Goal: Communication & Community: Ask a question

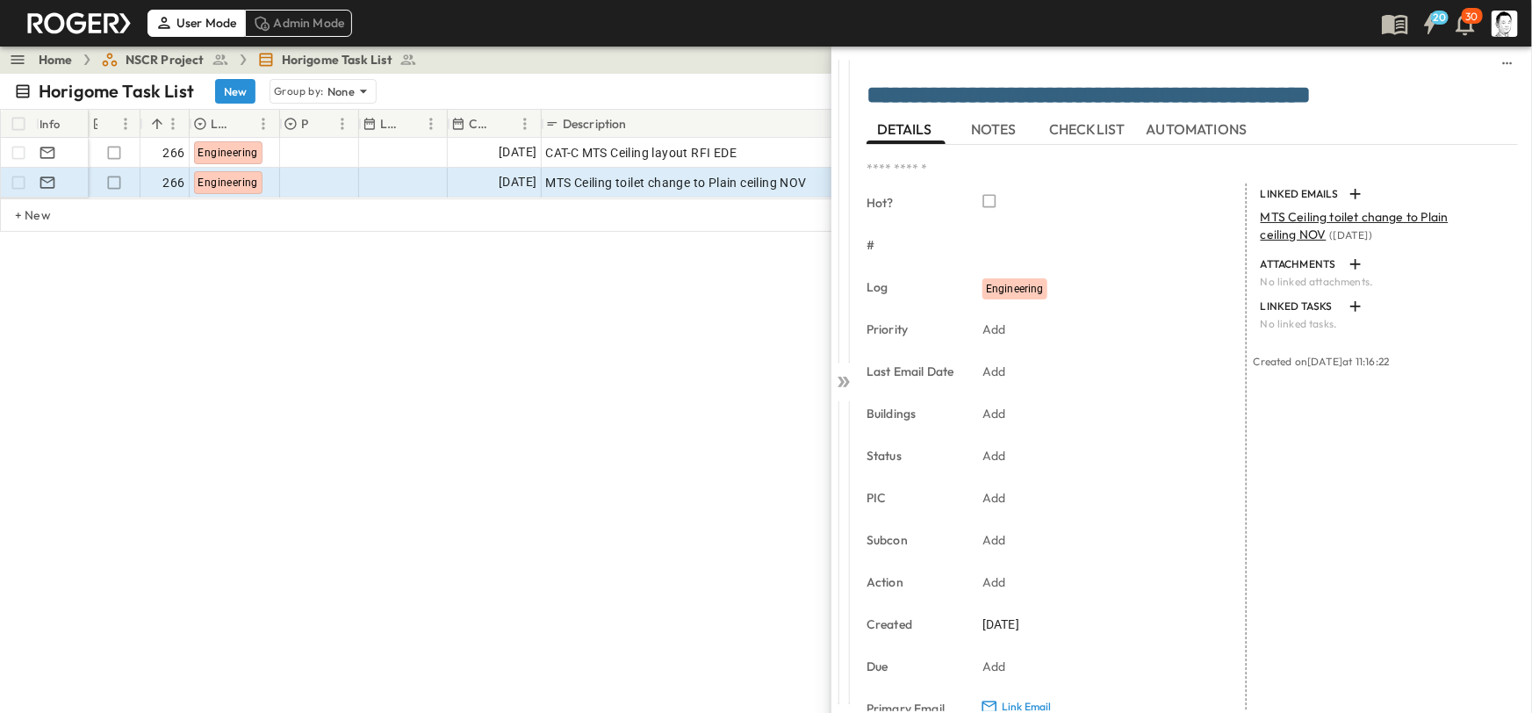
click at [852, 370] on div at bounding box center [843, 378] width 25 height 665
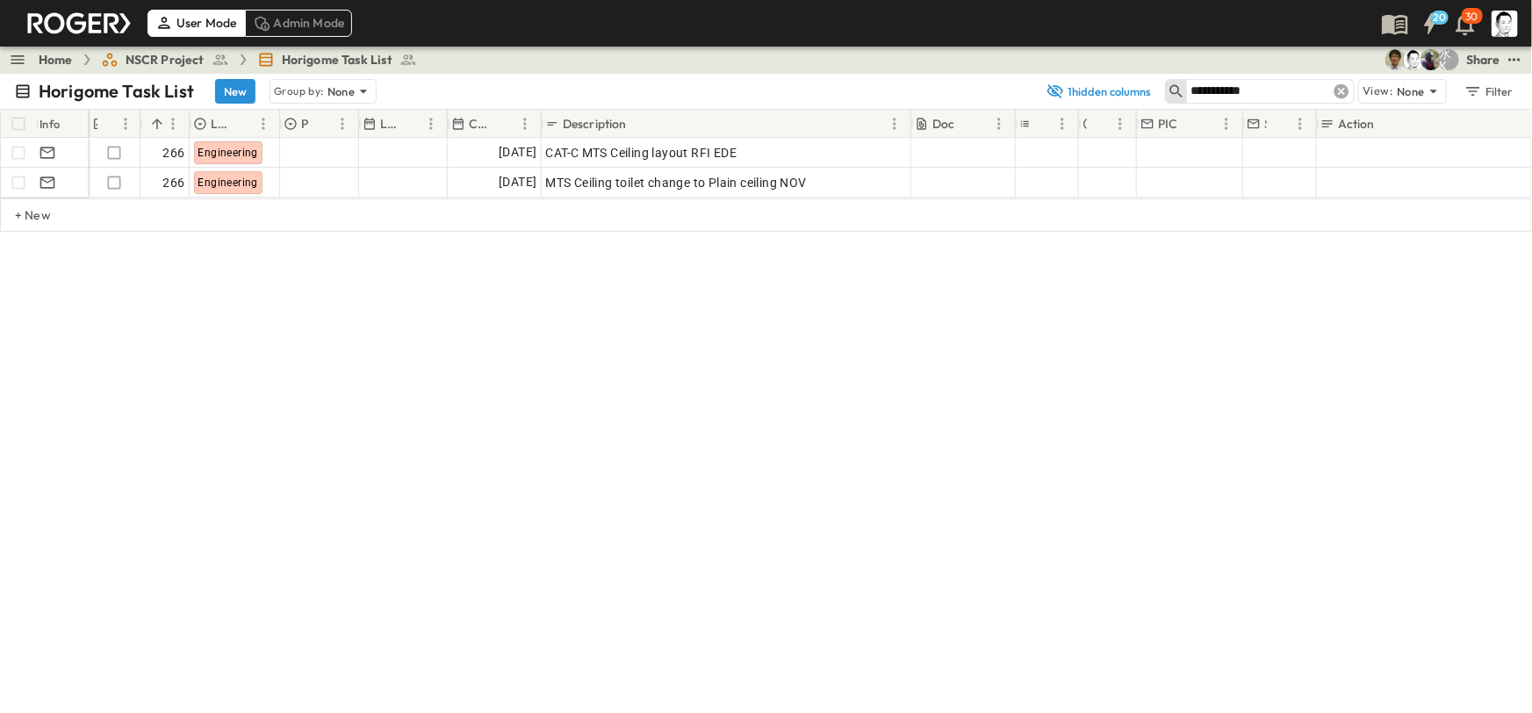
click at [1348, 90] on icon at bounding box center [1341, 91] width 15 height 15
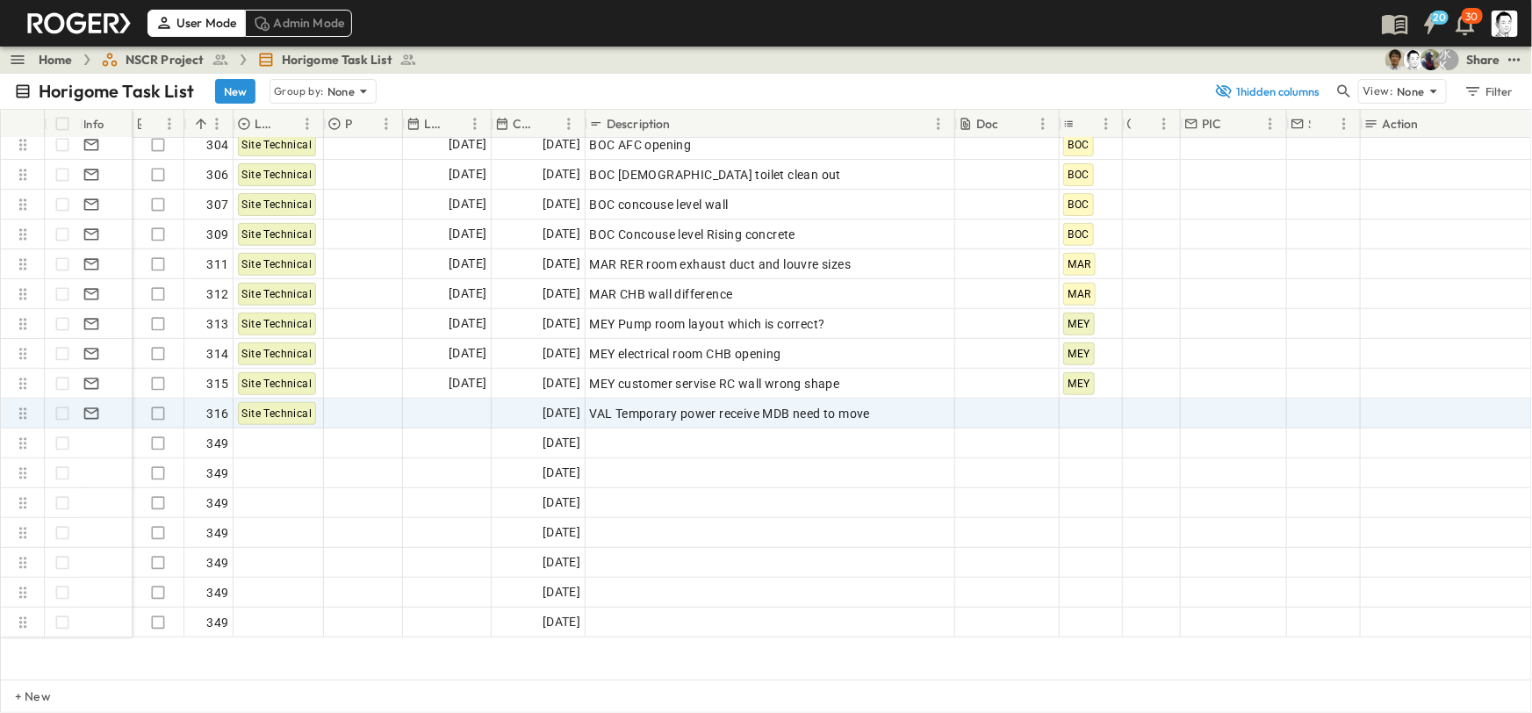
scroll to position [10294, 0]
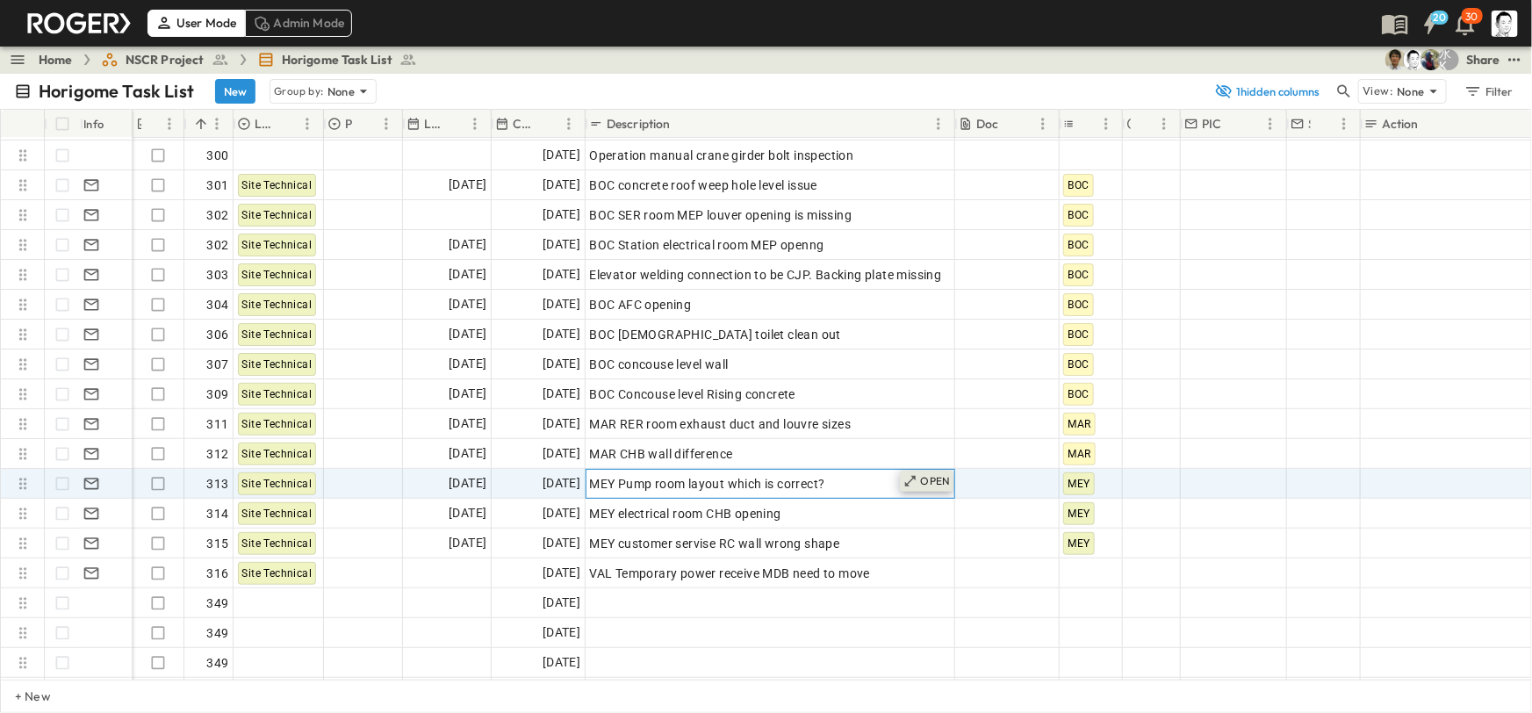
click at [916, 486] on icon at bounding box center [910, 481] width 14 height 14
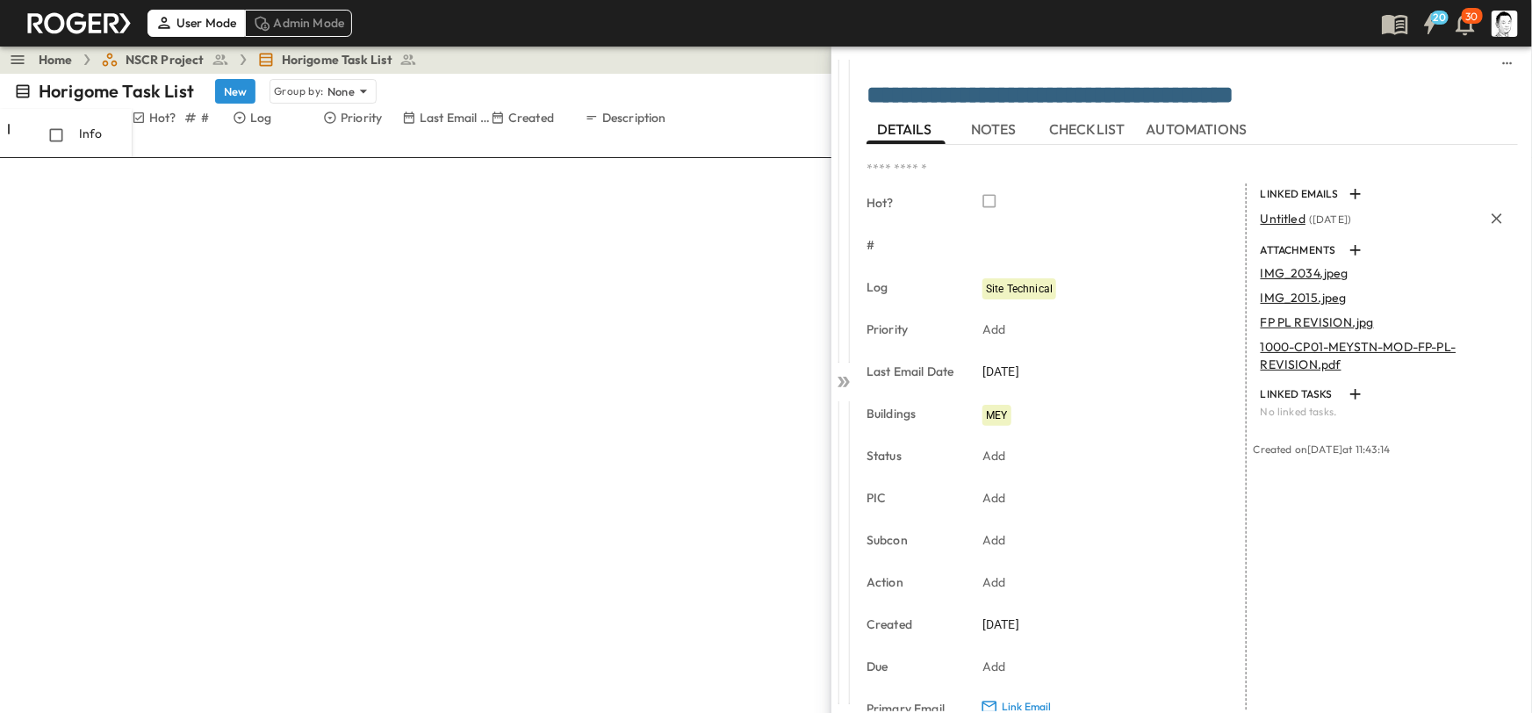
click at [1277, 224] on span "Untitled" at bounding box center [1283, 219] width 45 height 16
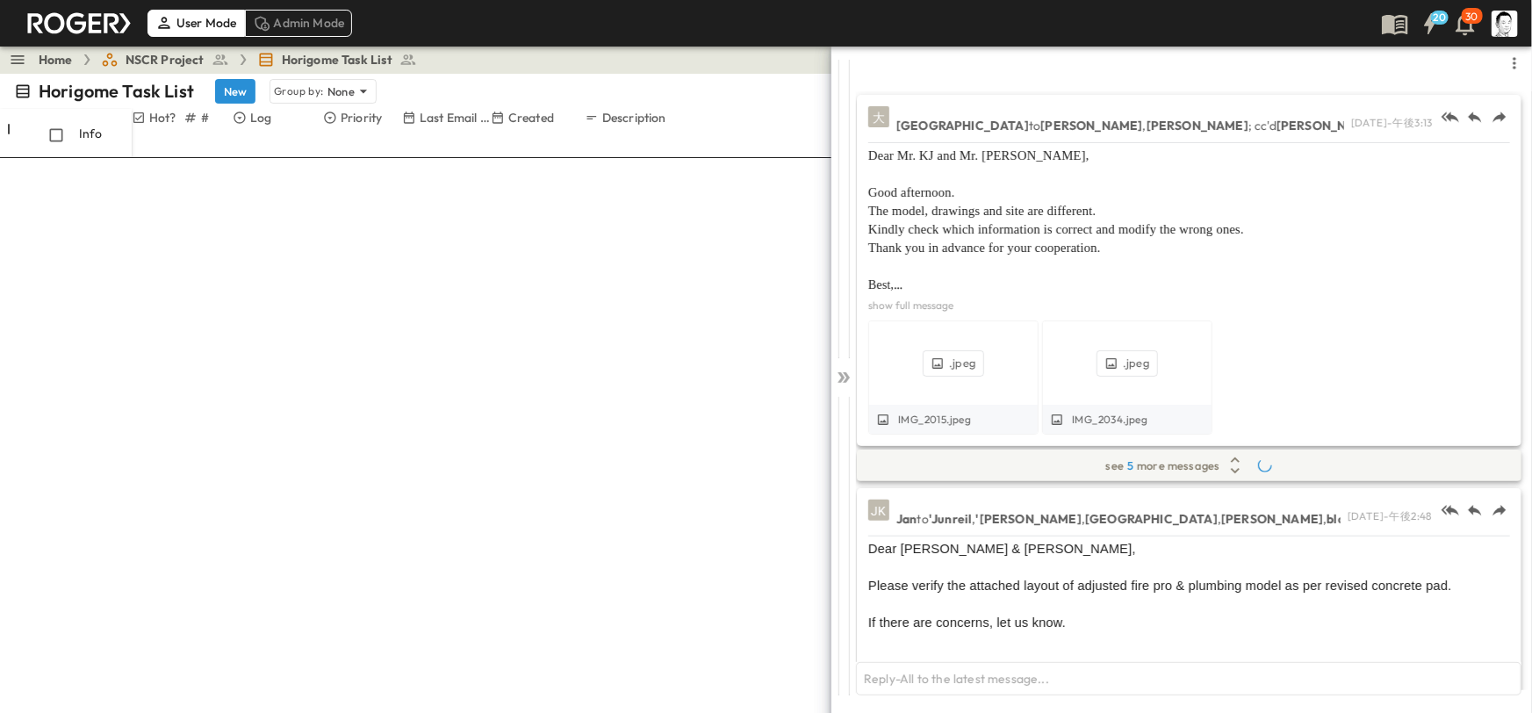
scroll to position [755, 0]
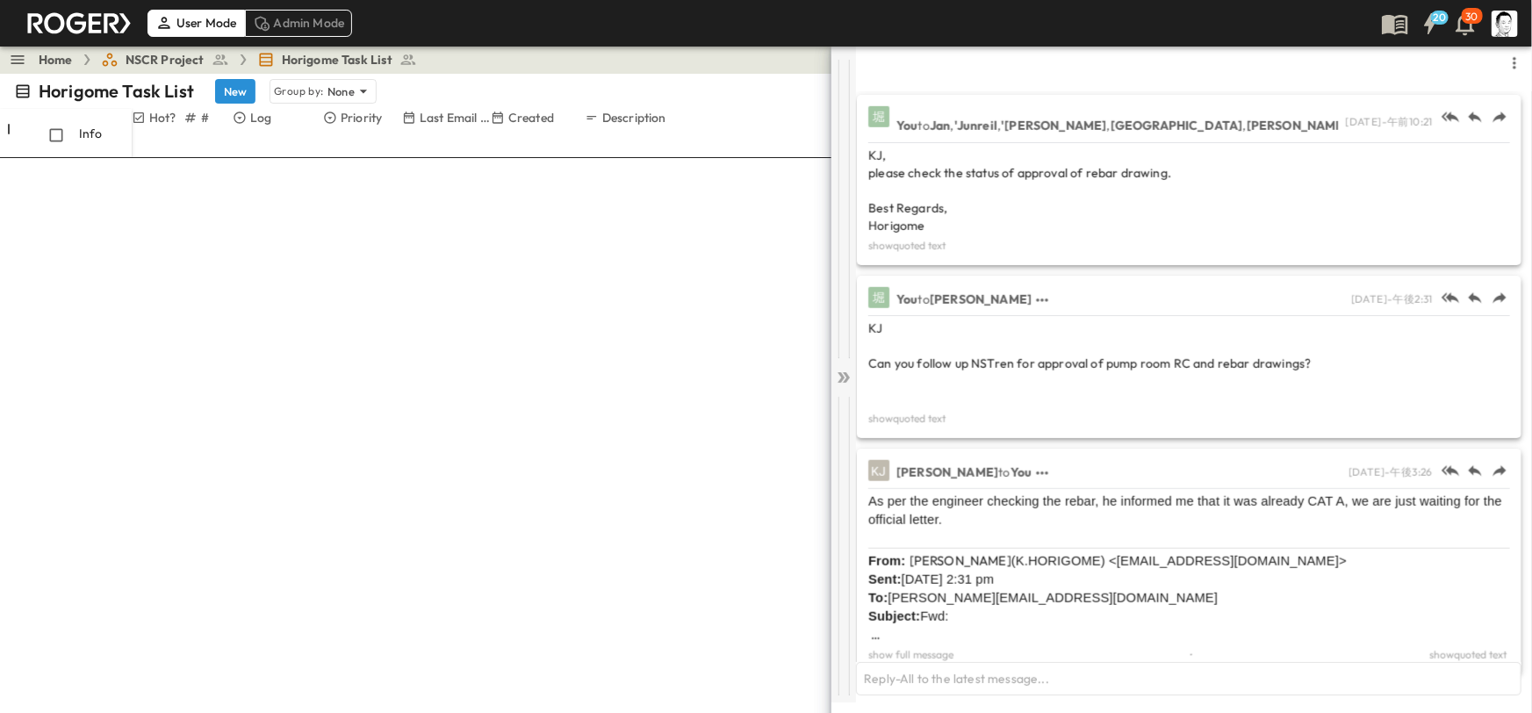
click at [851, 384] on icon at bounding box center [844, 378] width 18 height 18
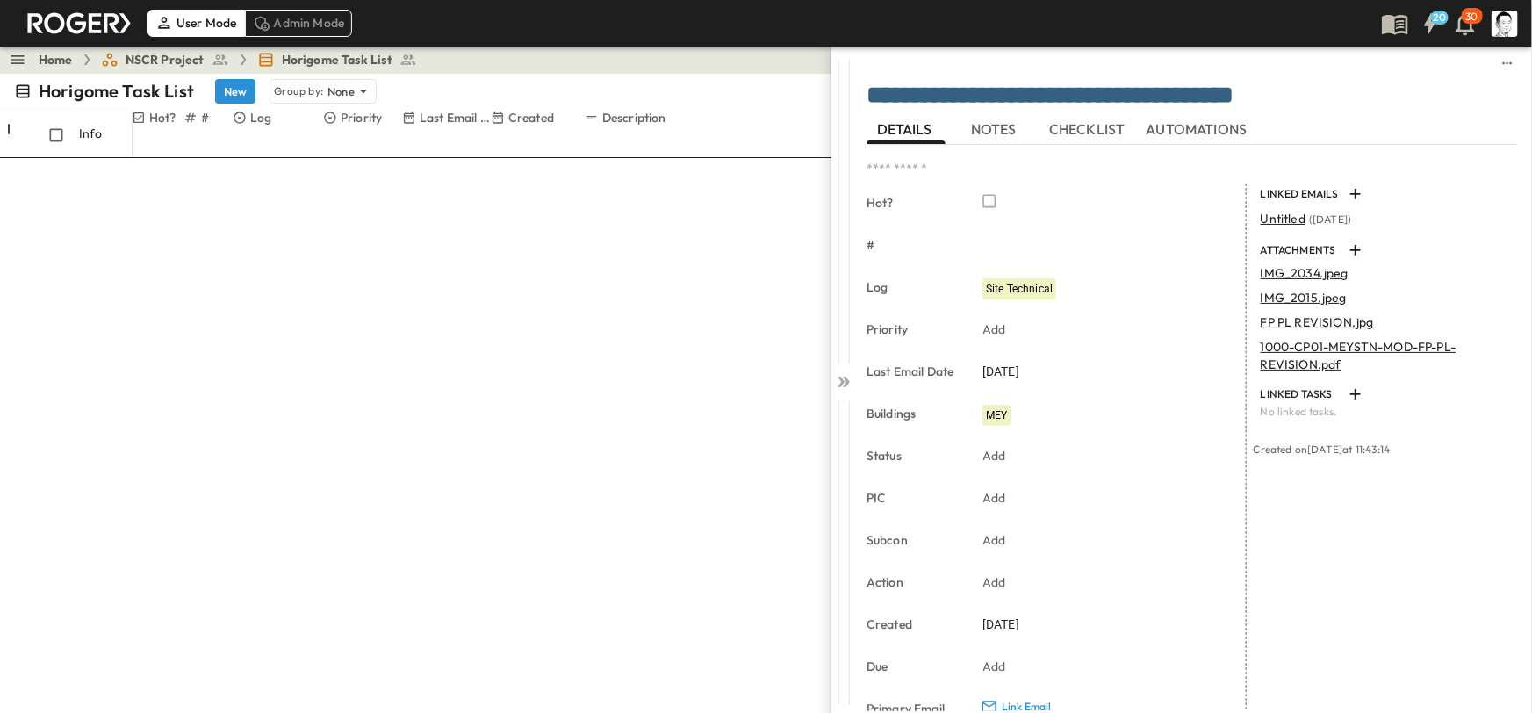
click at [851, 377] on icon at bounding box center [844, 382] width 18 height 18
